Goal: Task Accomplishment & Management: Use online tool/utility

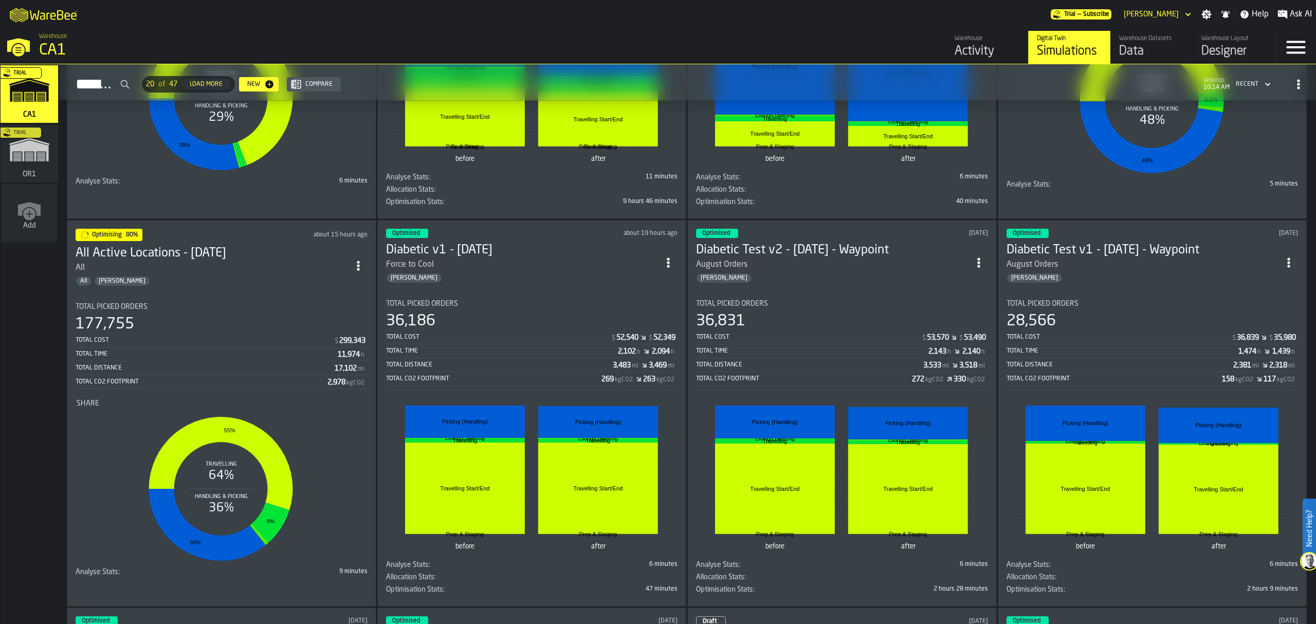
scroll to position [336, 0]
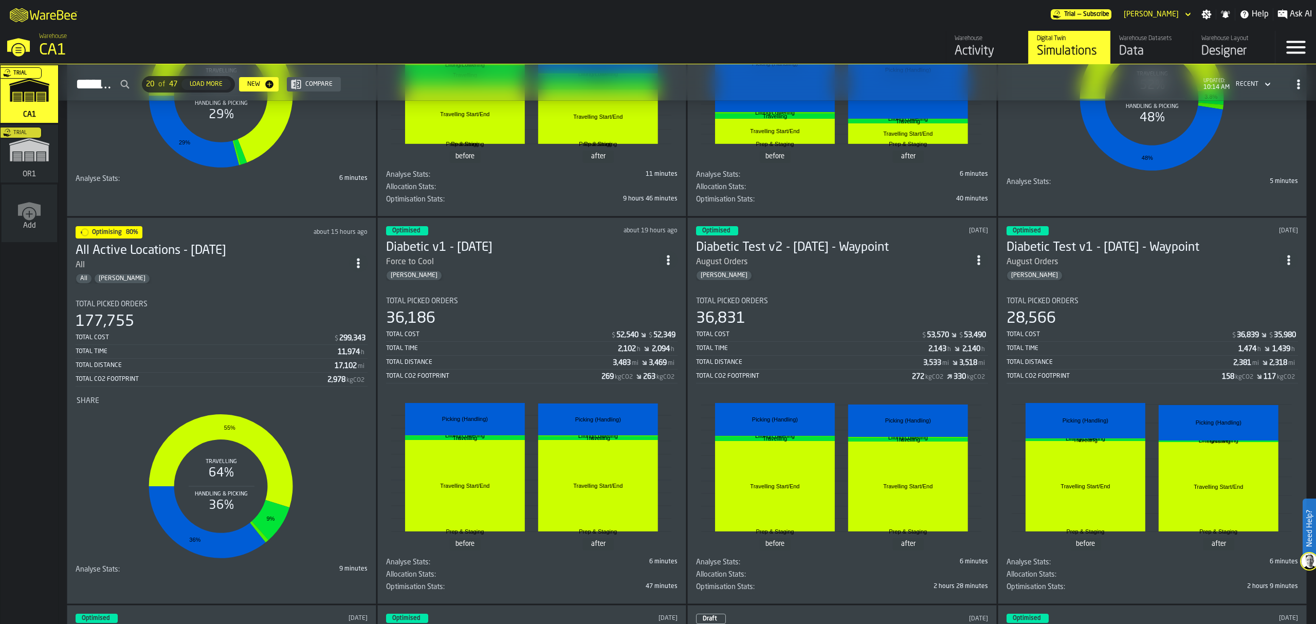
click at [178, 270] on div "All" at bounding box center [212, 265] width 273 height 12
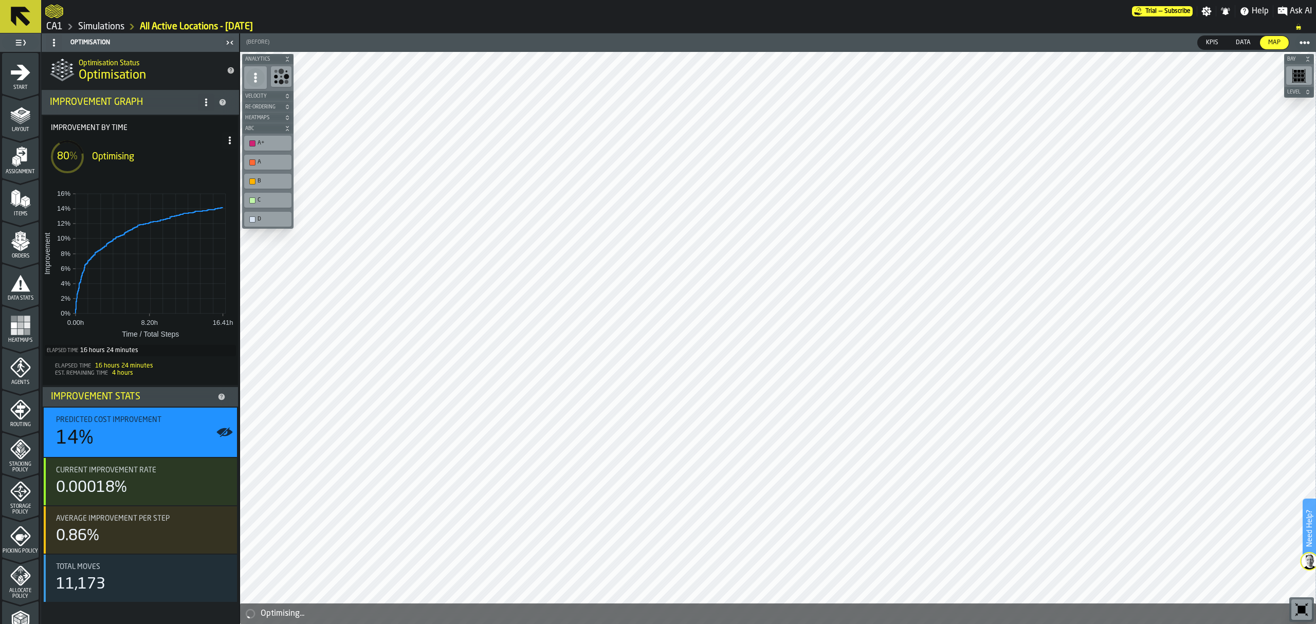
click at [56, 28] on link "CA1" at bounding box center [54, 26] width 16 height 11
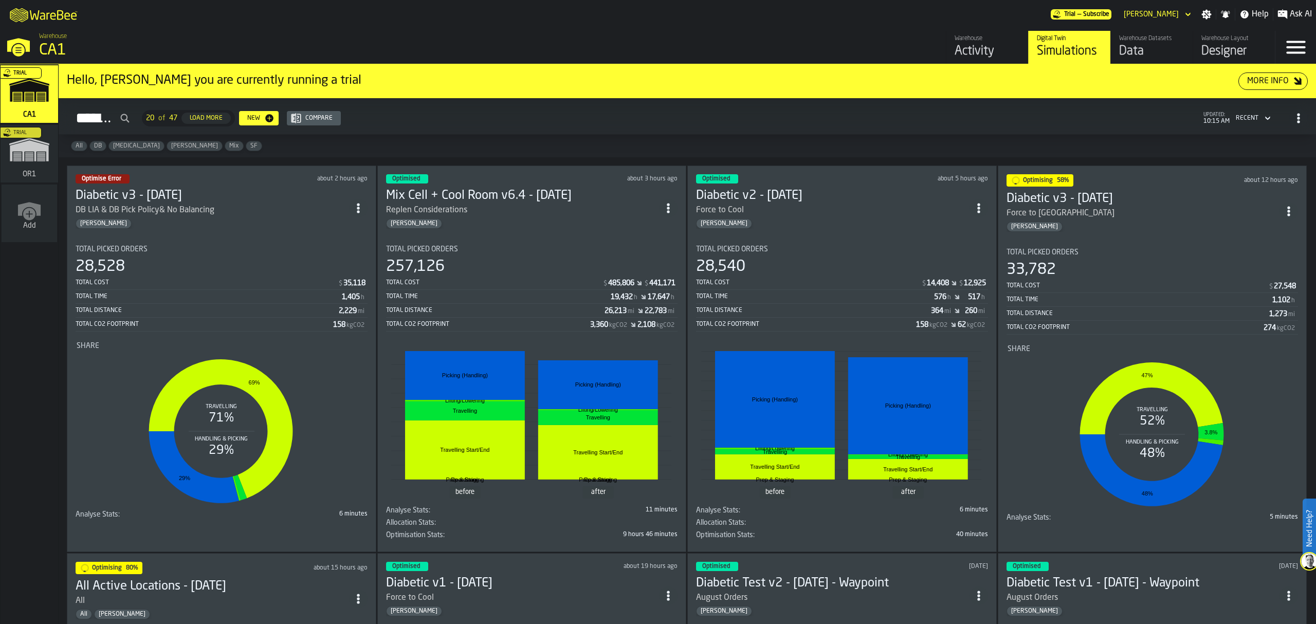
click at [1090, 222] on div "[PERSON_NAME]" at bounding box center [1143, 227] width 273 height 10
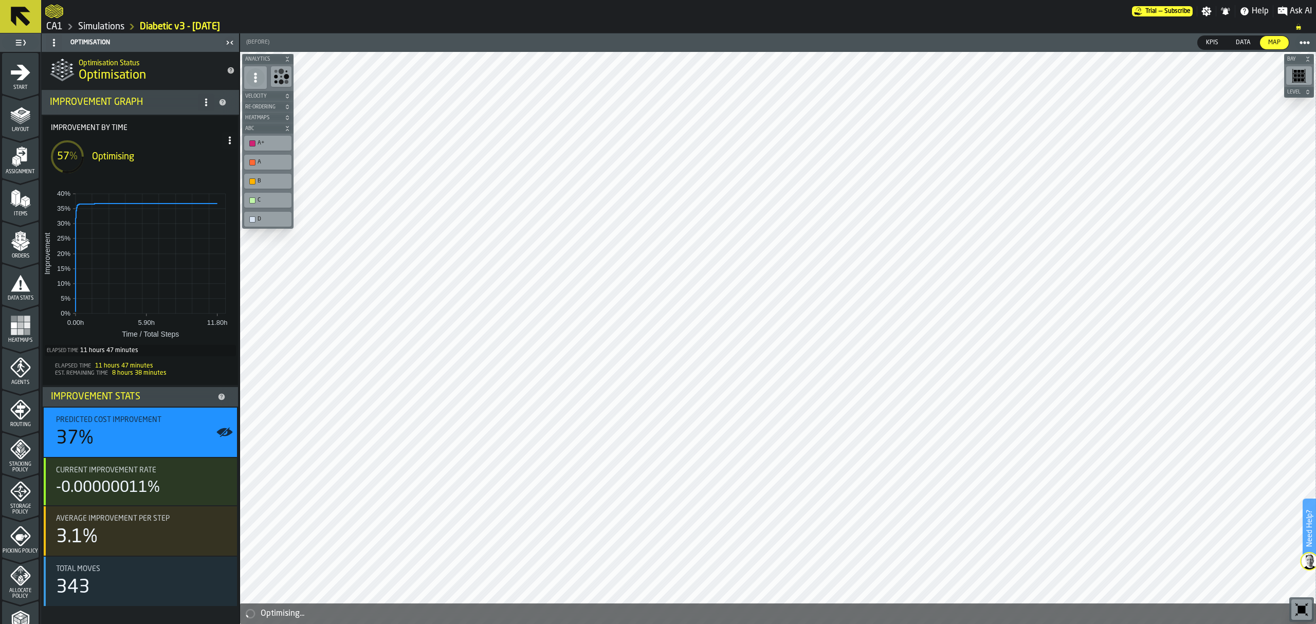
click at [233, 143] on icon at bounding box center [230, 140] width 8 height 8
click at [221, 153] on li "Show Run Options" at bounding box center [198, 161] width 80 height 25
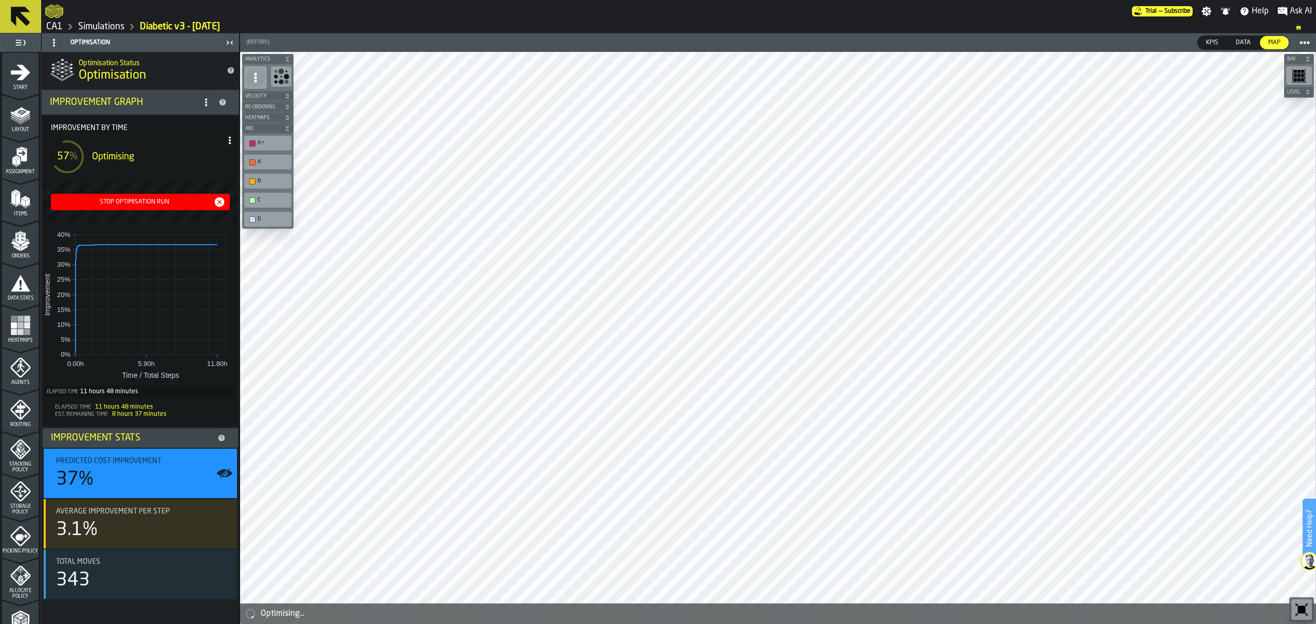
click at [163, 200] on div "Stop Optimisation Run" at bounding box center [134, 201] width 158 height 7
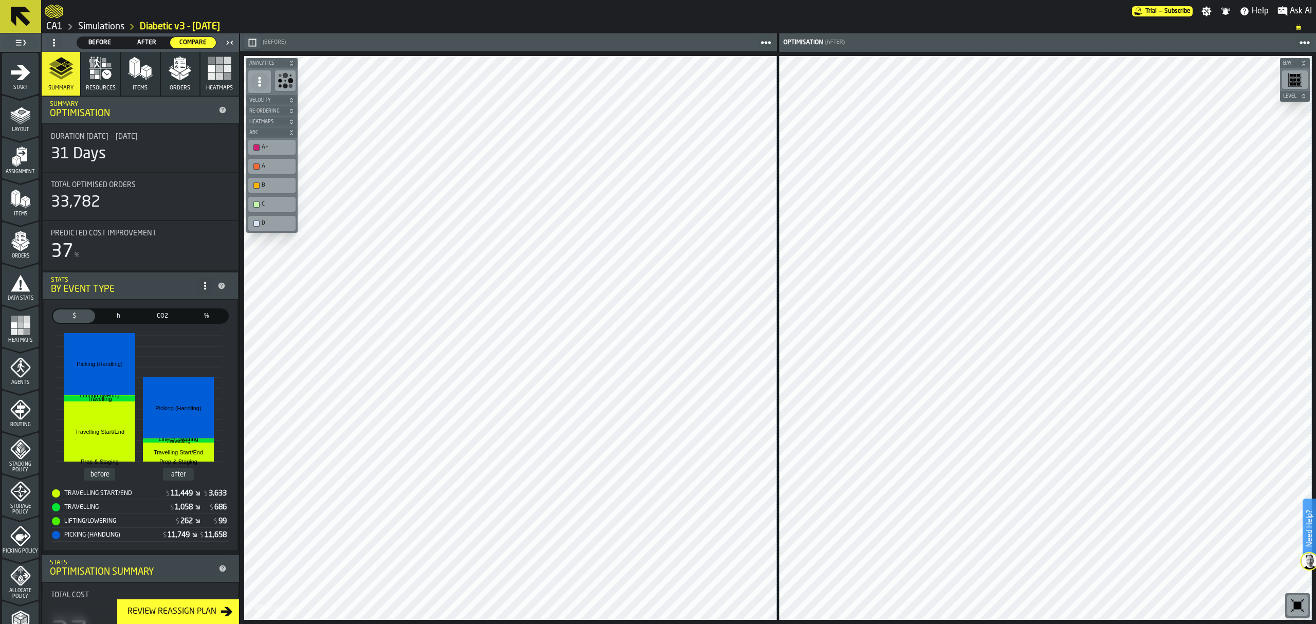
click at [249, 44] on icon "button-" at bounding box center [253, 43] width 8 height 8
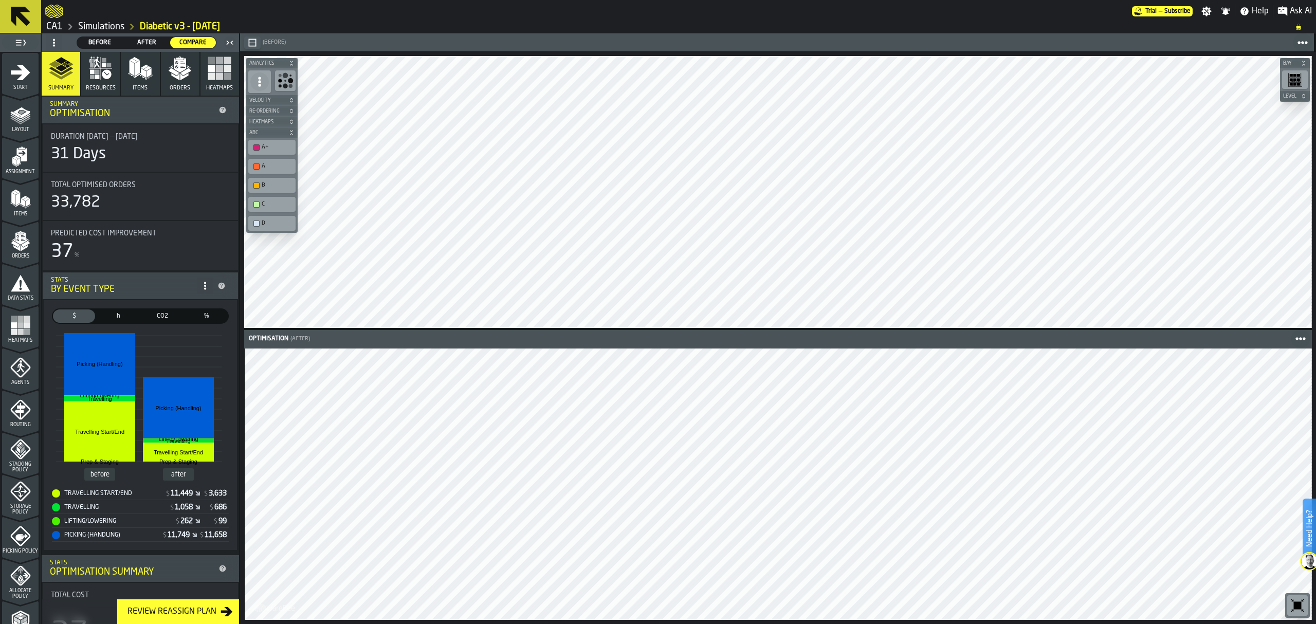
click at [593, 305] on div "Optimisation (After) Bay Level M A K I N G W A R E H O U S E S M O R E EF F I C…" at bounding box center [778, 338] width 1076 height 572
click at [630, 237] on div "Aisle Operational Area North Aisle Operational Area North Optimisation (After) …" at bounding box center [778, 338] width 1076 height 572
drag, startPoint x: 242, startPoint y: 25, endPoint x: 115, endPoint y: 7, distance: 127.8
click at [115, 7] on div "Trial — Subscribe Settings Notifications Help Ask AI CA1 Simulations Diabetic v…" at bounding box center [678, 16] width 1275 height 33
drag, startPoint x: 142, startPoint y: 25, endPoint x: 423, endPoint y: 17, distance: 280.3
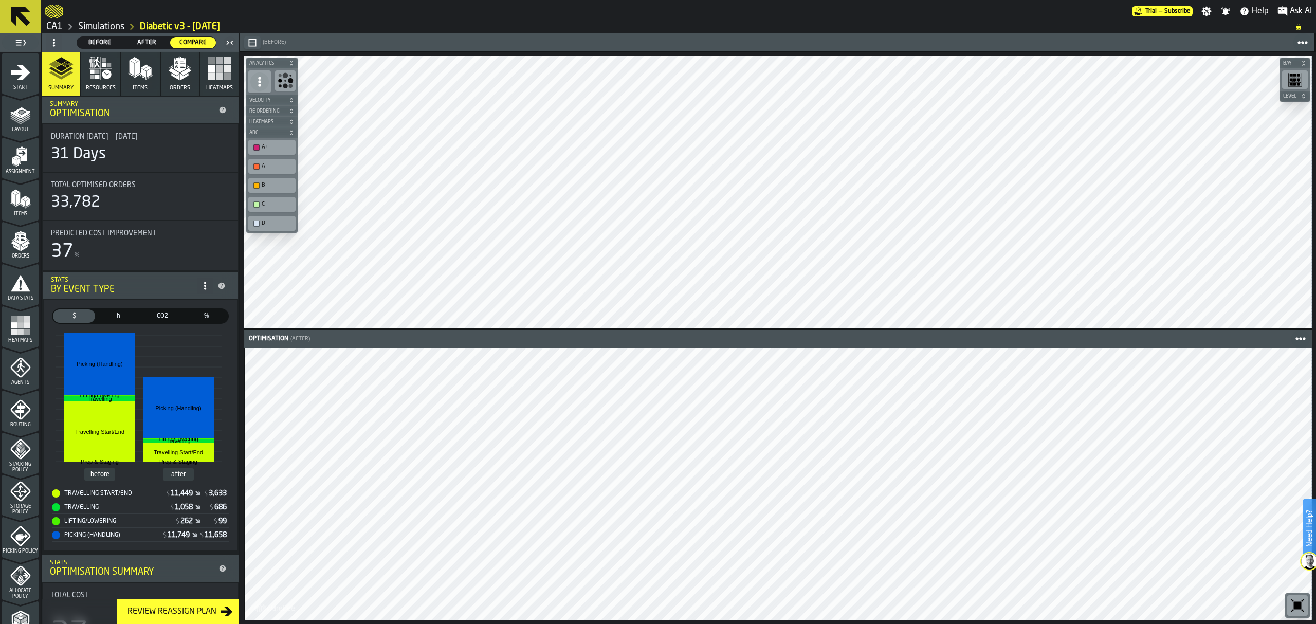
click at [423, 17] on div at bounding box center [588, 11] width 1087 height 19
click at [8, 12] on icon at bounding box center [20, 16] width 25 height 25
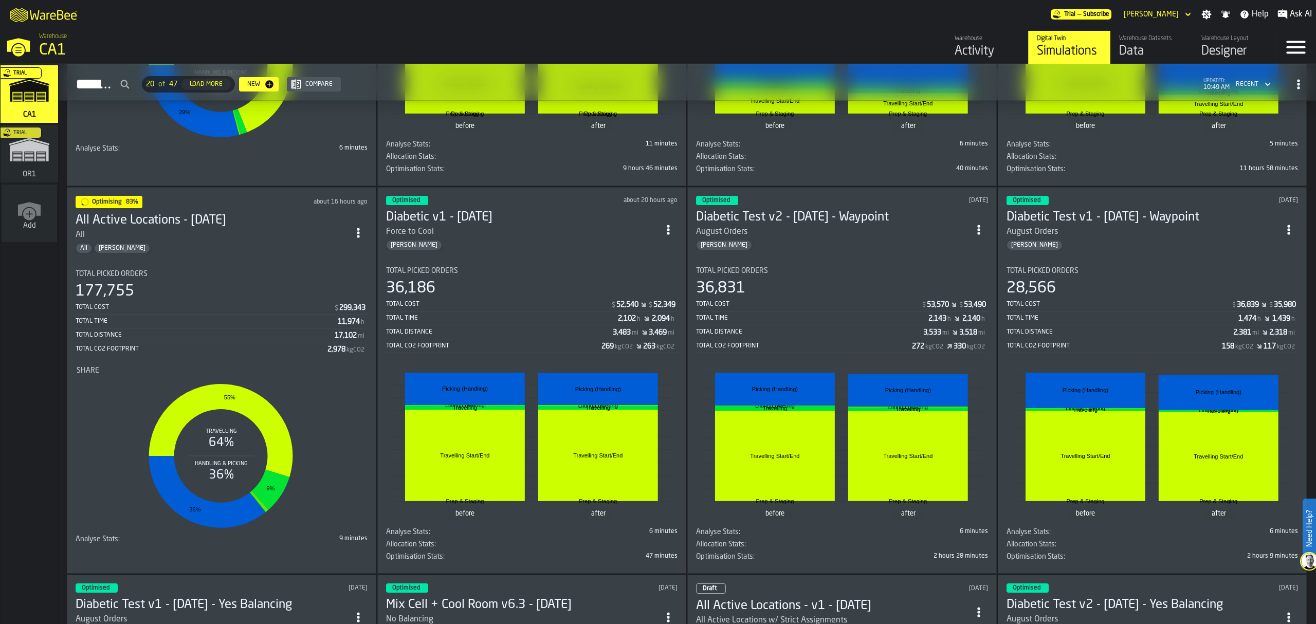
scroll to position [371, 0]
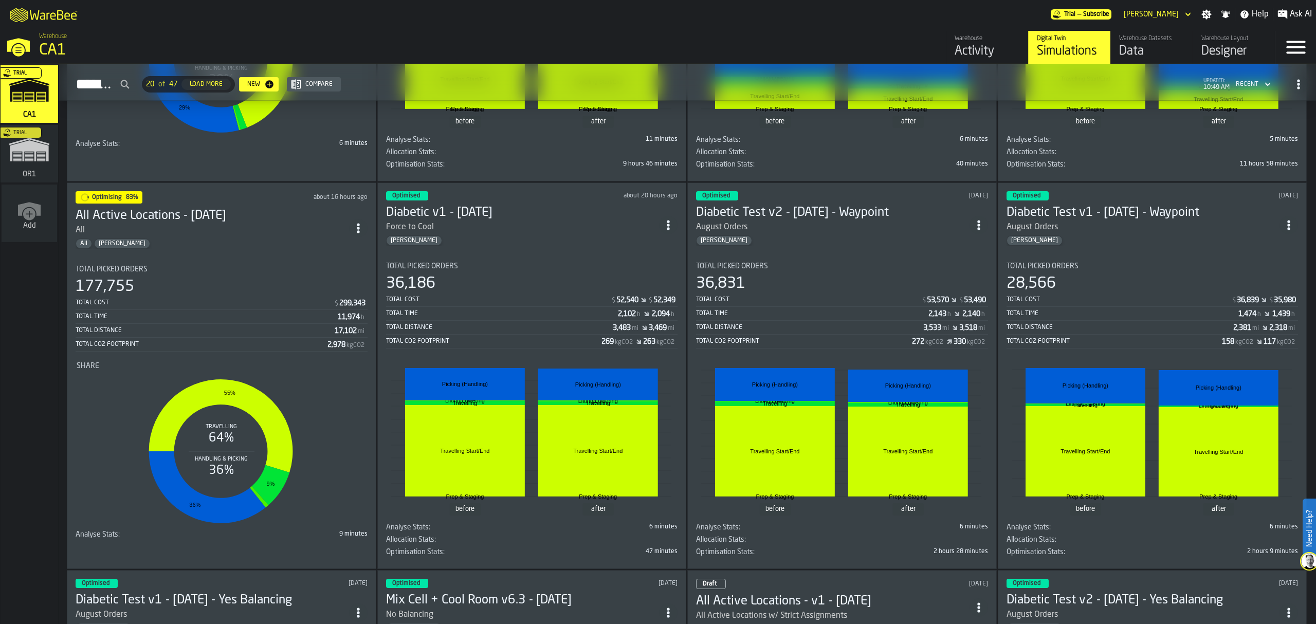
click at [255, 265] on section "Total Picked Orders 177,755 Total Cost $ 299,343 Total Time 11,974 h Total Dist…" at bounding box center [222, 400] width 292 height 286
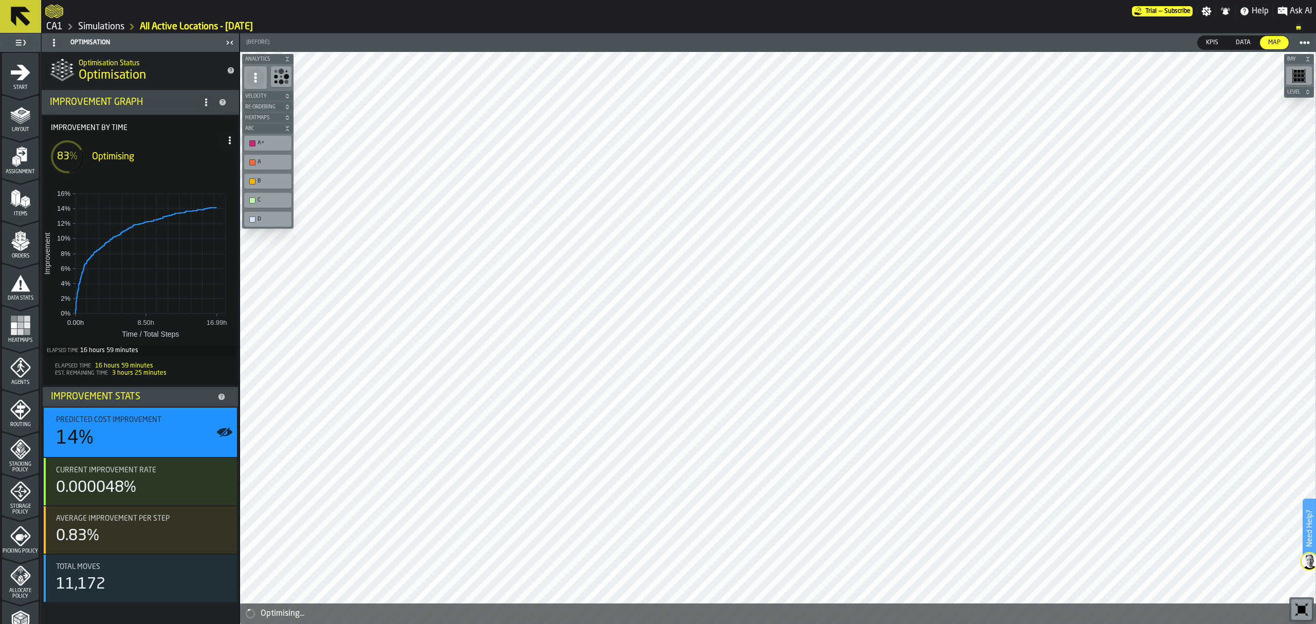
click at [231, 138] on icon at bounding box center [230, 140] width 8 height 8
click at [214, 153] on li "Show Run Options" at bounding box center [198, 161] width 80 height 25
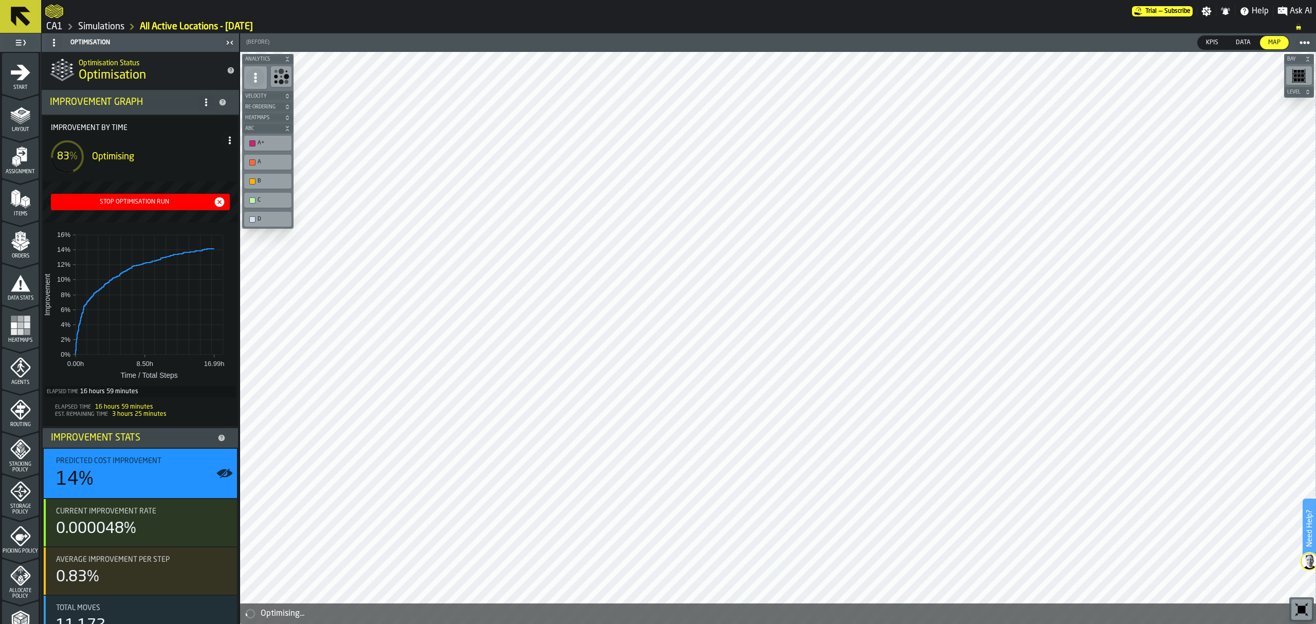
click at [153, 198] on div "Stop Optimisation Run" at bounding box center [134, 201] width 158 height 7
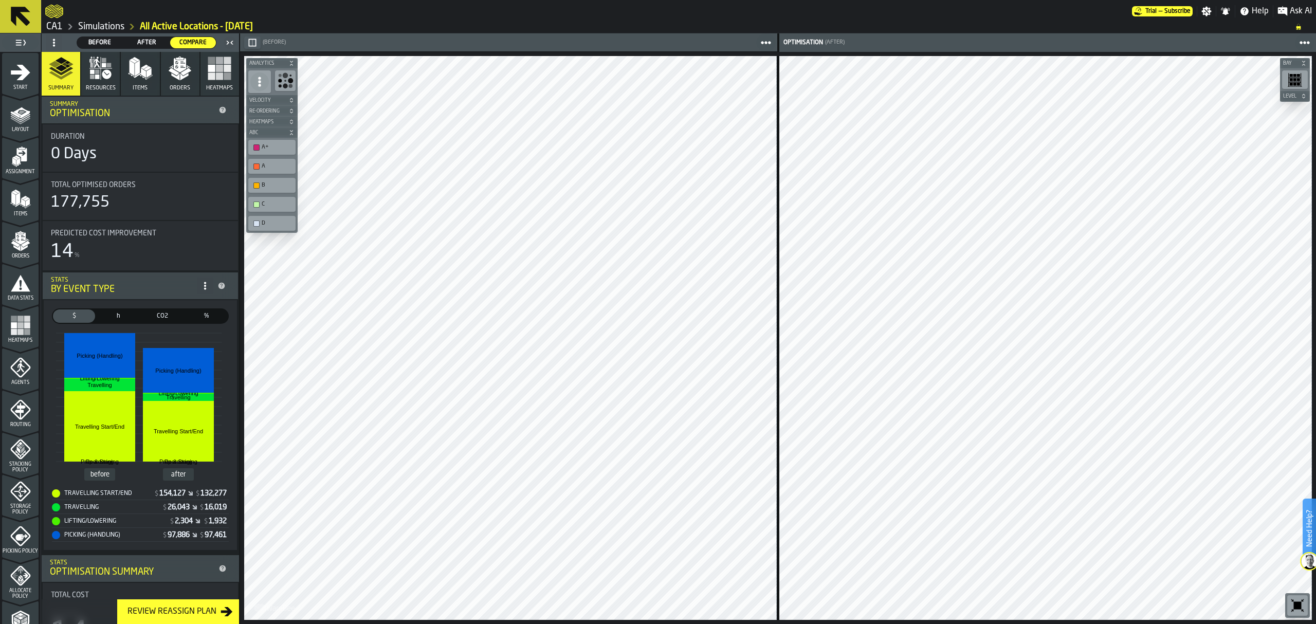
click at [139, 68] on icon "button" at bounding box center [140, 68] width 25 height 25
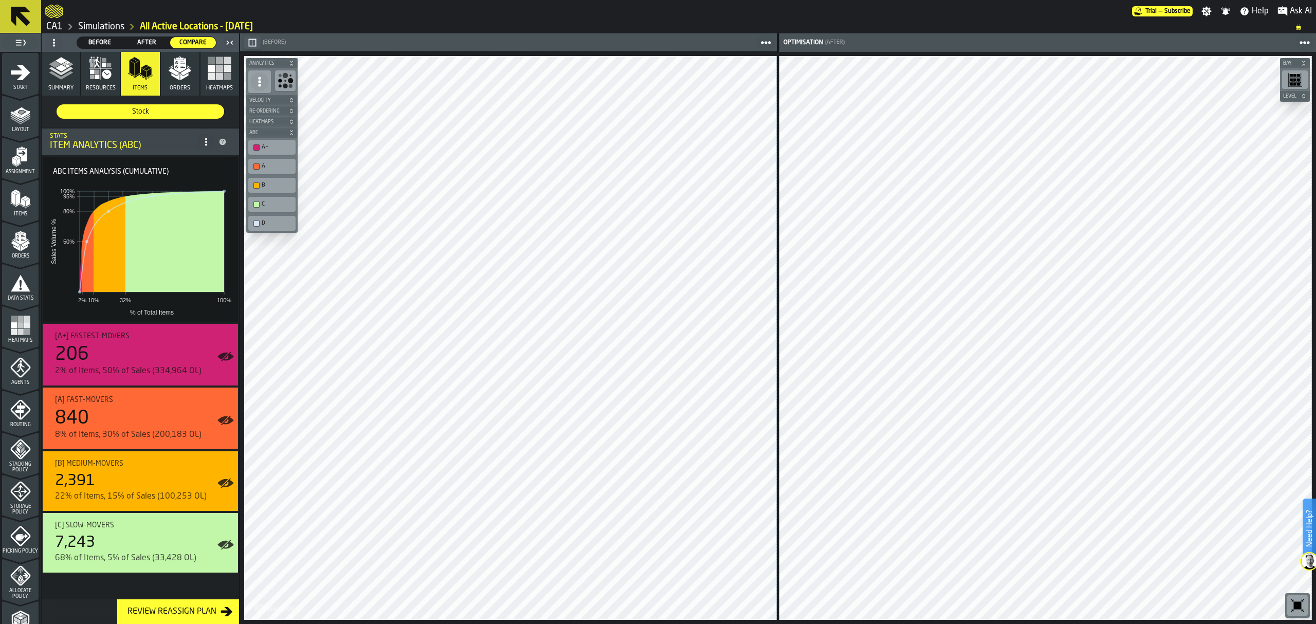
click at [216, 76] on rect "button" at bounding box center [219, 75] width 7 height 7
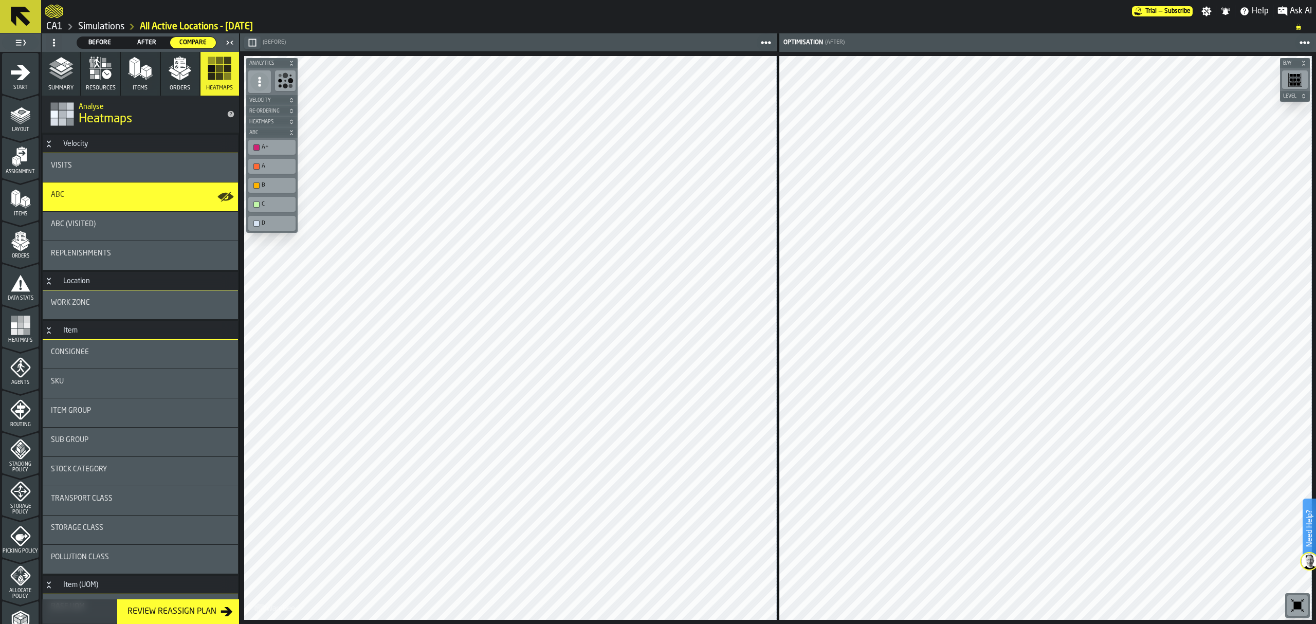
click at [119, 423] on div "Item Group" at bounding box center [140, 412] width 195 height 29
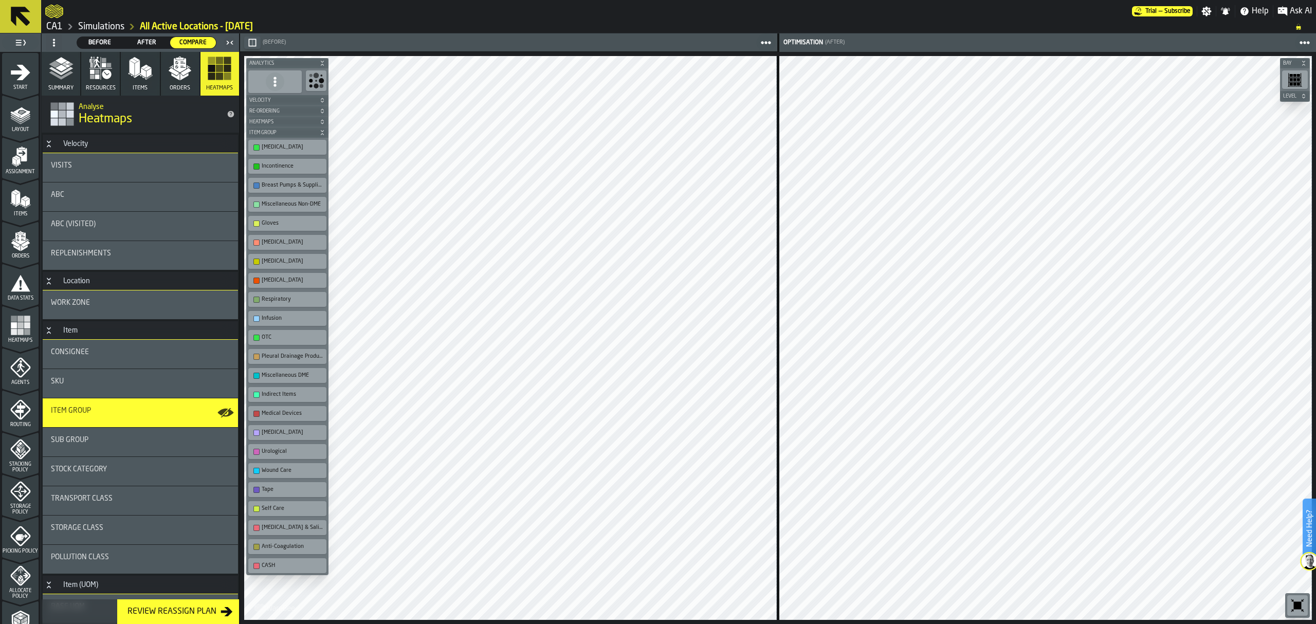
click at [255, 169] on div "button-toolbar-undefined" at bounding box center [256, 166] width 6 height 6
click at [255, 185] on div "button-toolbar-undefined" at bounding box center [256, 185] width 6 height 6
click at [258, 206] on div "button-toolbar-undefined" at bounding box center [256, 205] width 6 height 6
click at [258, 225] on div "button-toolbar-undefined" at bounding box center [256, 224] width 6 height 6
click at [255, 242] on div "button-toolbar-undefined" at bounding box center [256, 243] width 6 height 6
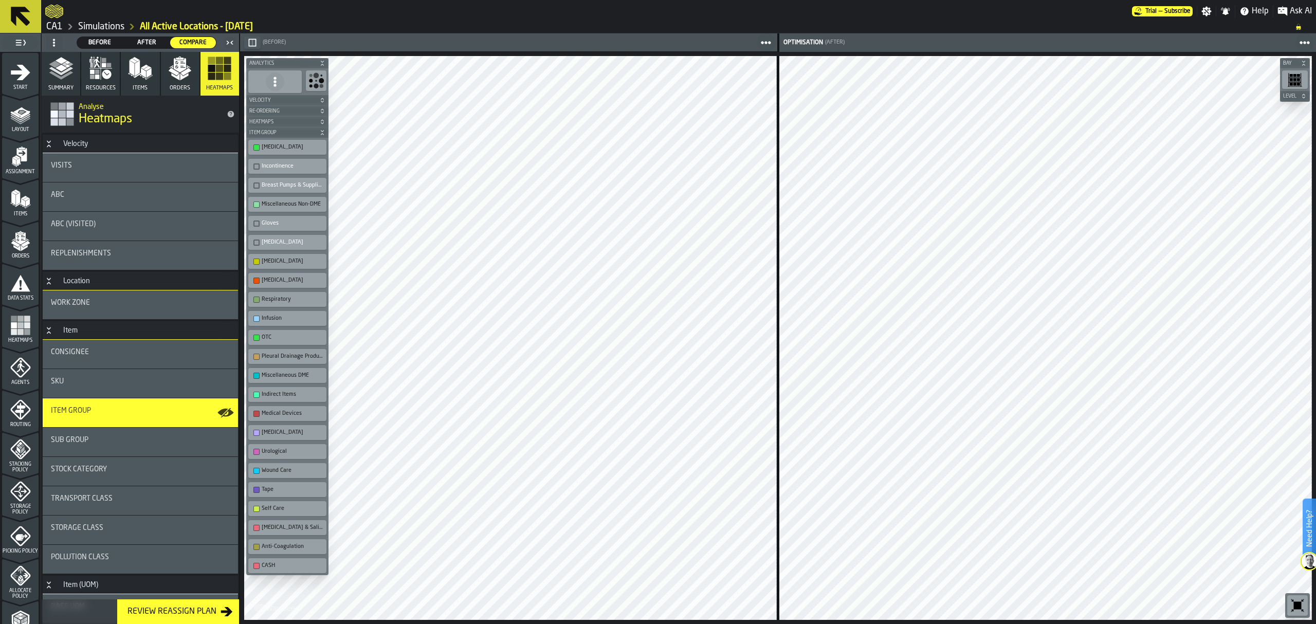
click at [258, 262] on div "button-toolbar-undefined" at bounding box center [256, 262] width 6 height 6
click at [259, 280] on div "button-toolbar-undefined" at bounding box center [256, 281] width 6 height 6
click at [256, 205] on div "button-toolbar-undefined" at bounding box center [256, 205] width 6 height 6
click at [257, 318] on div "button-toolbar-undefined" at bounding box center [256, 319] width 6 height 6
click at [260, 301] on div "Respiratory" at bounding box center [287, 299] width 74 height 11
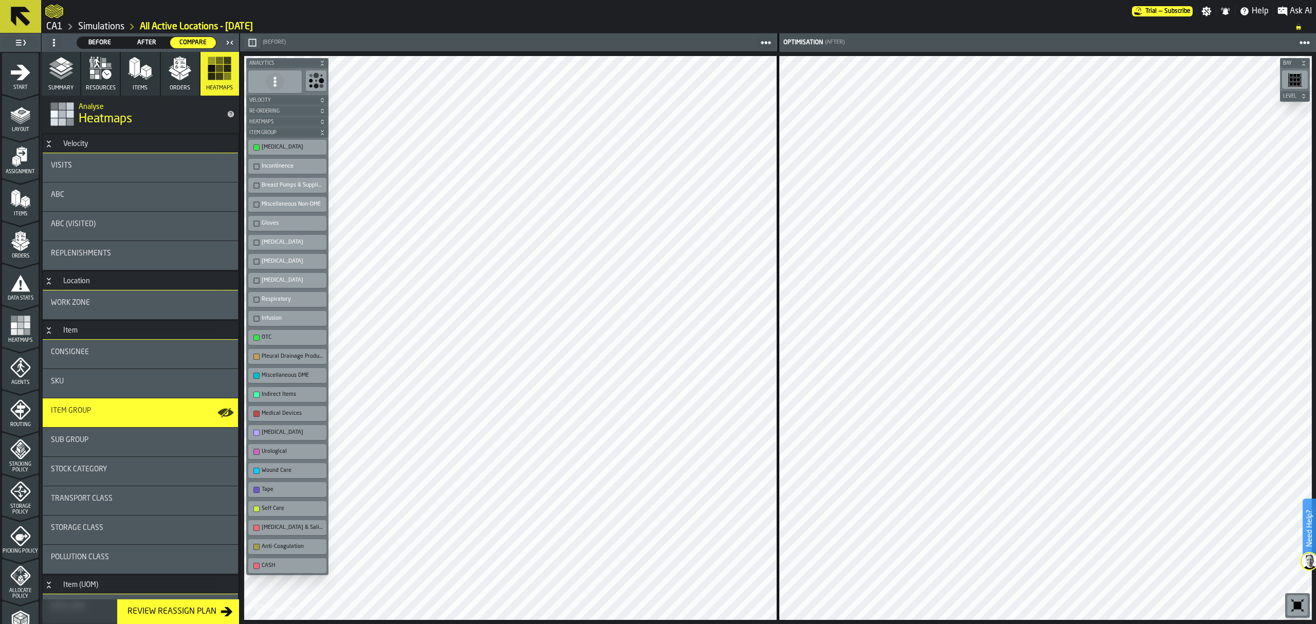
click at [256, 339] on div "button-toolbar-undefined" at bounding box center [256, 338] width 6 height 6
click at [259, 354] on div "Pleural Drainage Products" at bounding box center [287, 356] width 74 height 11
click at [255, 377] on div "button-toolbar-undefined" at bounding box center [256, 376] width 6 height 6
click at [258, 398] on div "button-toolbar-undefined" at bounding box center [256, 395] width 6 height 6
click at [258, 414] on div "button-toolbar-undefined" at bounding box center [256, 414] width 6 height 6
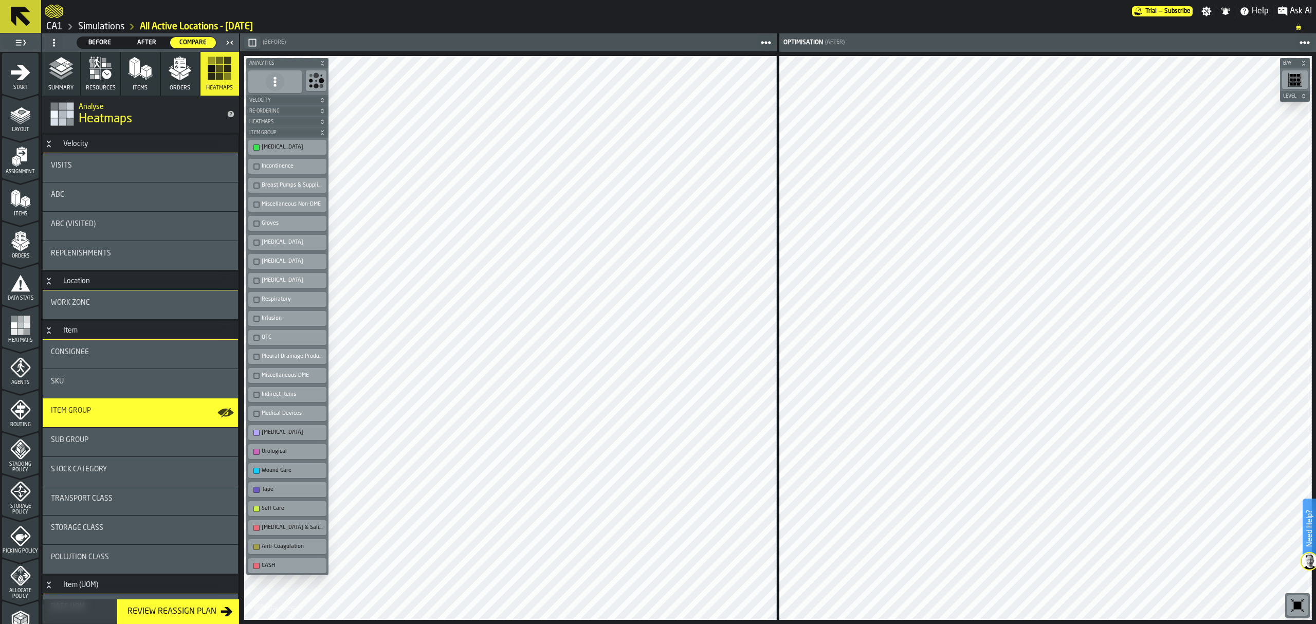
click at [258, 436] on div "button-toolbar-undefined" at bounding box center [256, 433] width 6 height 6
click at [258, 454] on div "button-toolbar-undefined" at bounding box center [256, 452] width 6 height 6
click at [258, 473] on div "button-toolbar-undefined" at bounding box center [256, 471] width 6 height 6
click at [257, 493] on div "button-toolbar-undefined" at bounding box center [256, 490] width 6 height 6
click at [258, 512] on div "button-toolbar-undefined" at bounding box center [256, 509] width 6 height 6
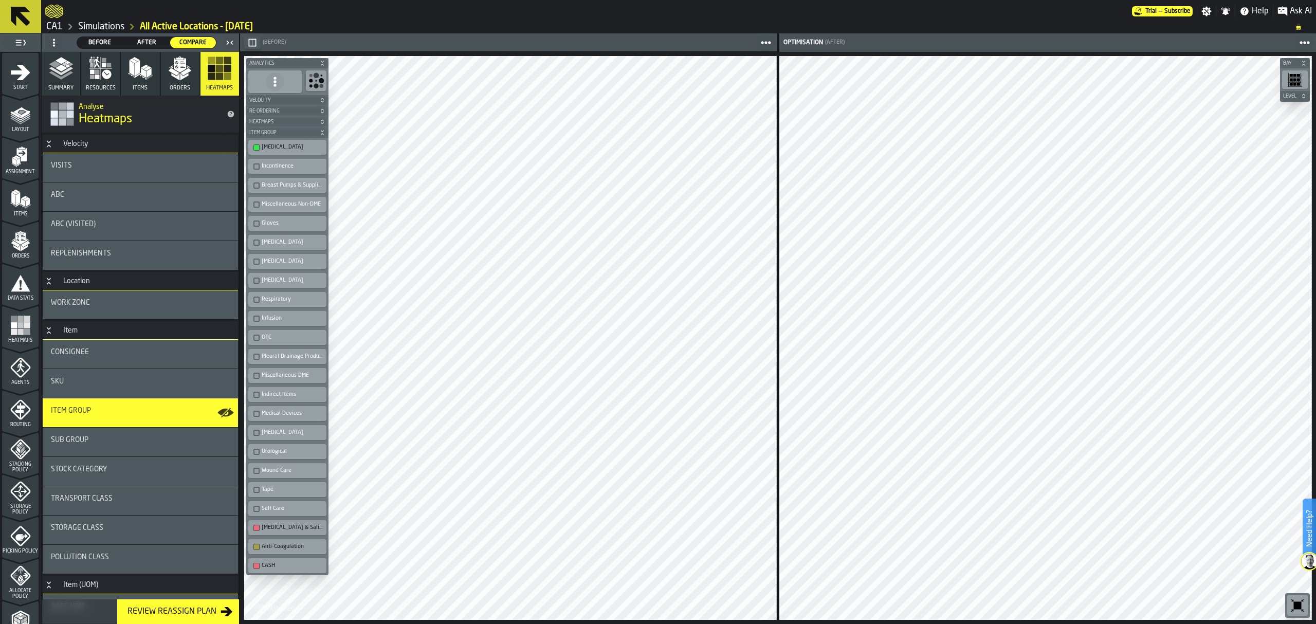
click at [257, 531] on div "button-toolbar-undefined" at bounding box center [256, 528] width 6 height 6
click at [257, 550] on div "button-toolbar-undefined" at bounding box center [256, 547] width 6 height 6
click at [257, 569] on div "button-toolbar-undefined" at bounding box center [256, 566] width 6 height 6
